Goal: Browse casually

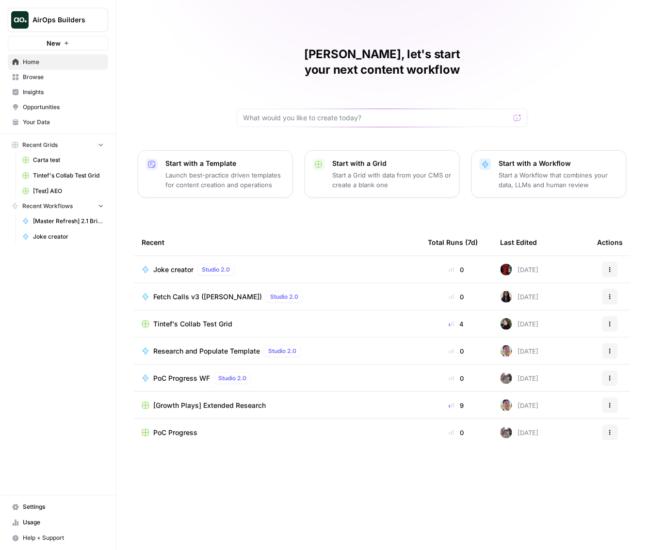
click at [610, 17] on div "[PERSON_NAME], let's start your next content workflow Start with a Template Lau…" at bounding box center [381, 275] width 531 height 550
